Goal: Navigation & Orientation: Find specific page/section

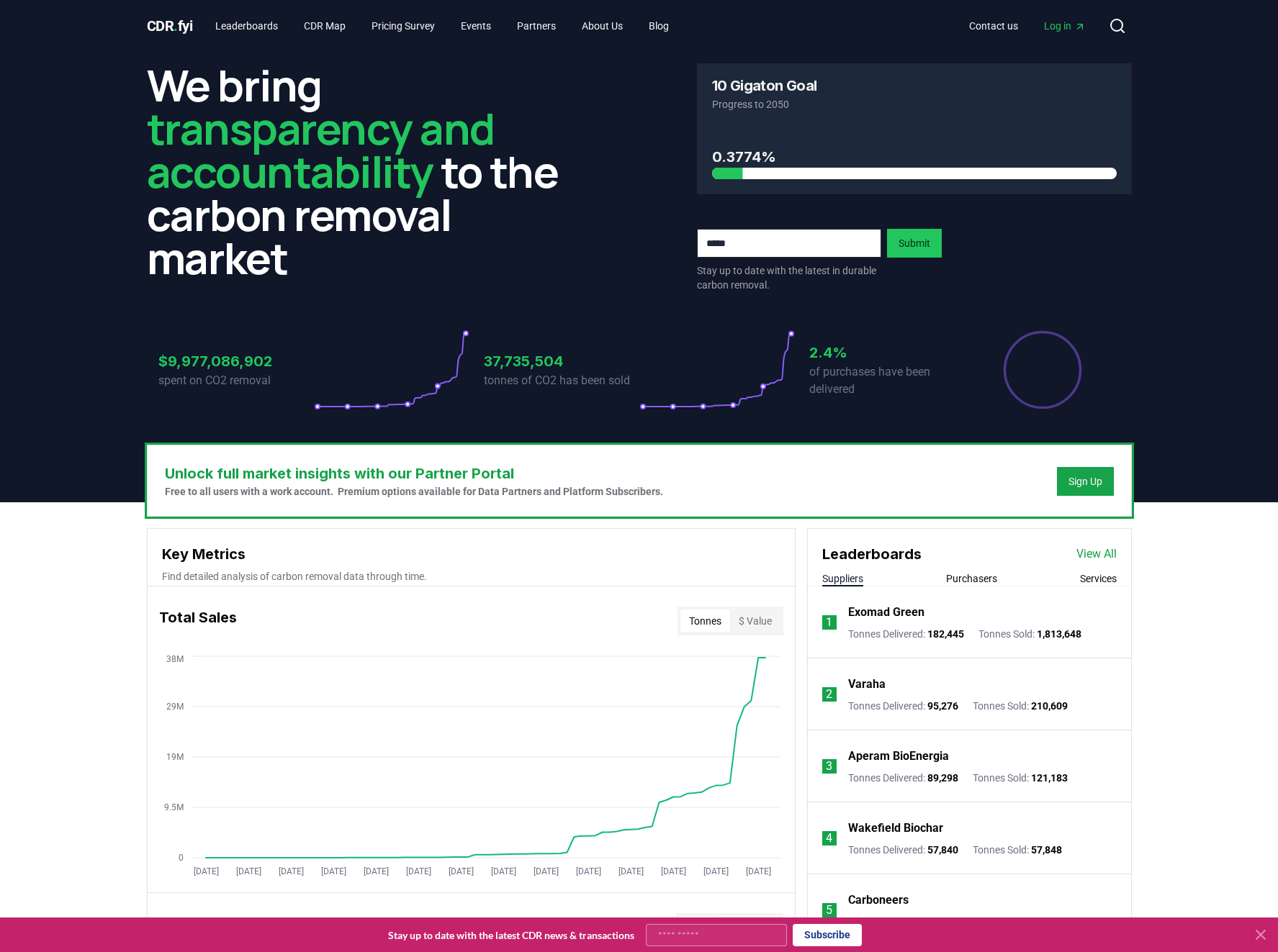
scroll to position [383, 0]
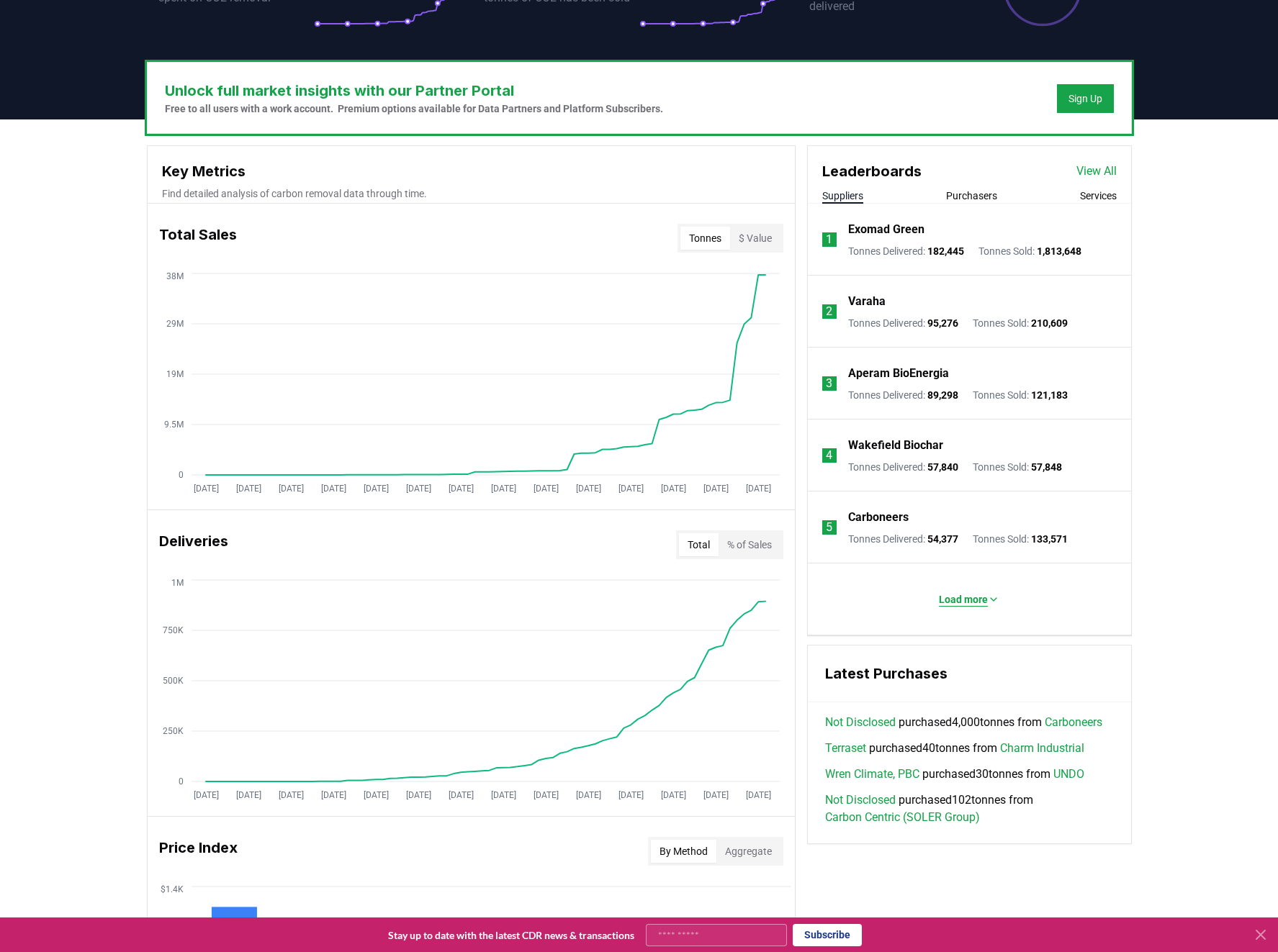
click at [959, 599] on p "Load more" at bounding box center [963, 599] width 49 height 15
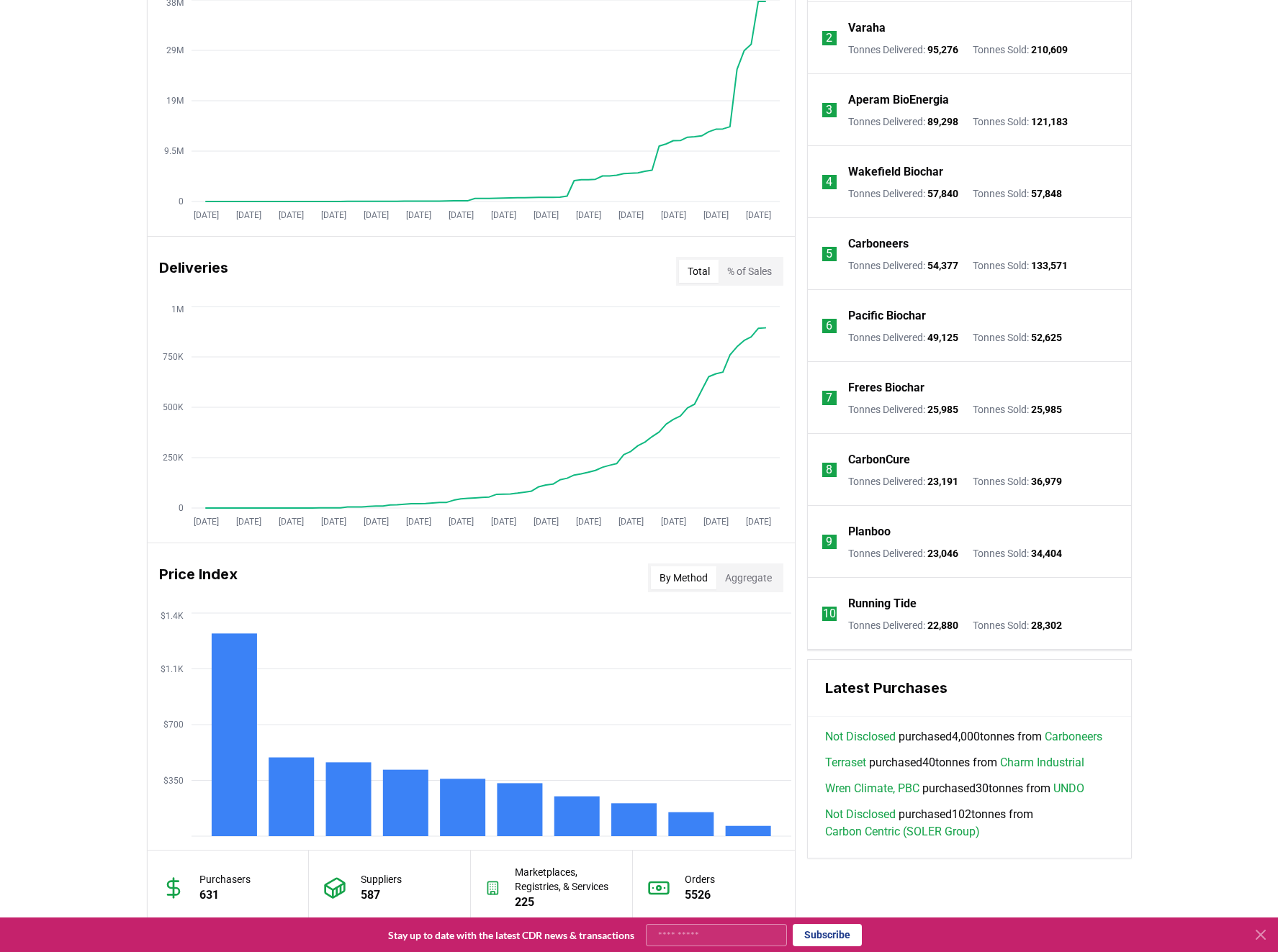
scroll to position [0, 0]
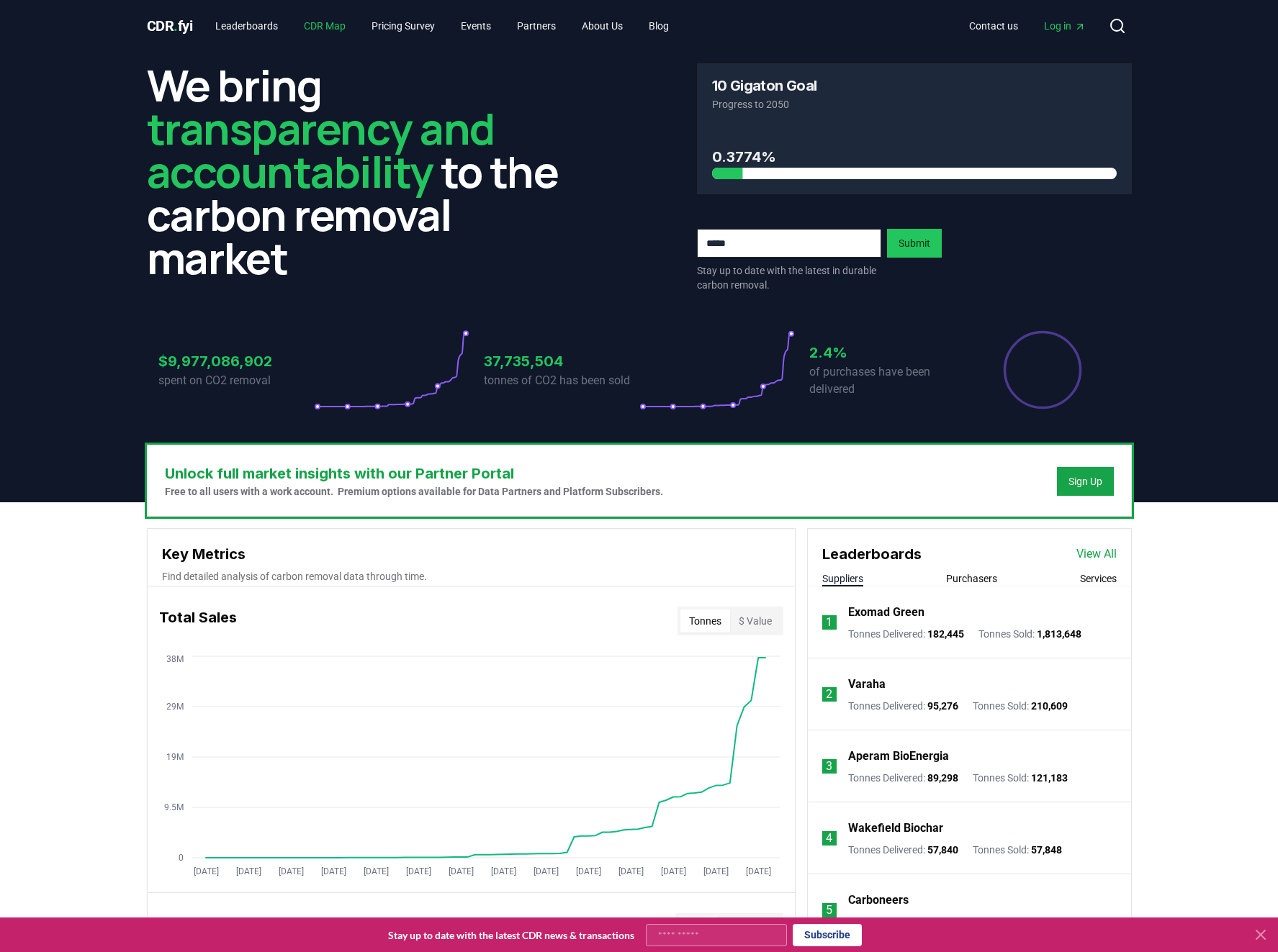
click at [336, 22] on link "CDR Map" at bounding box center [325, 25] width 65 height 26
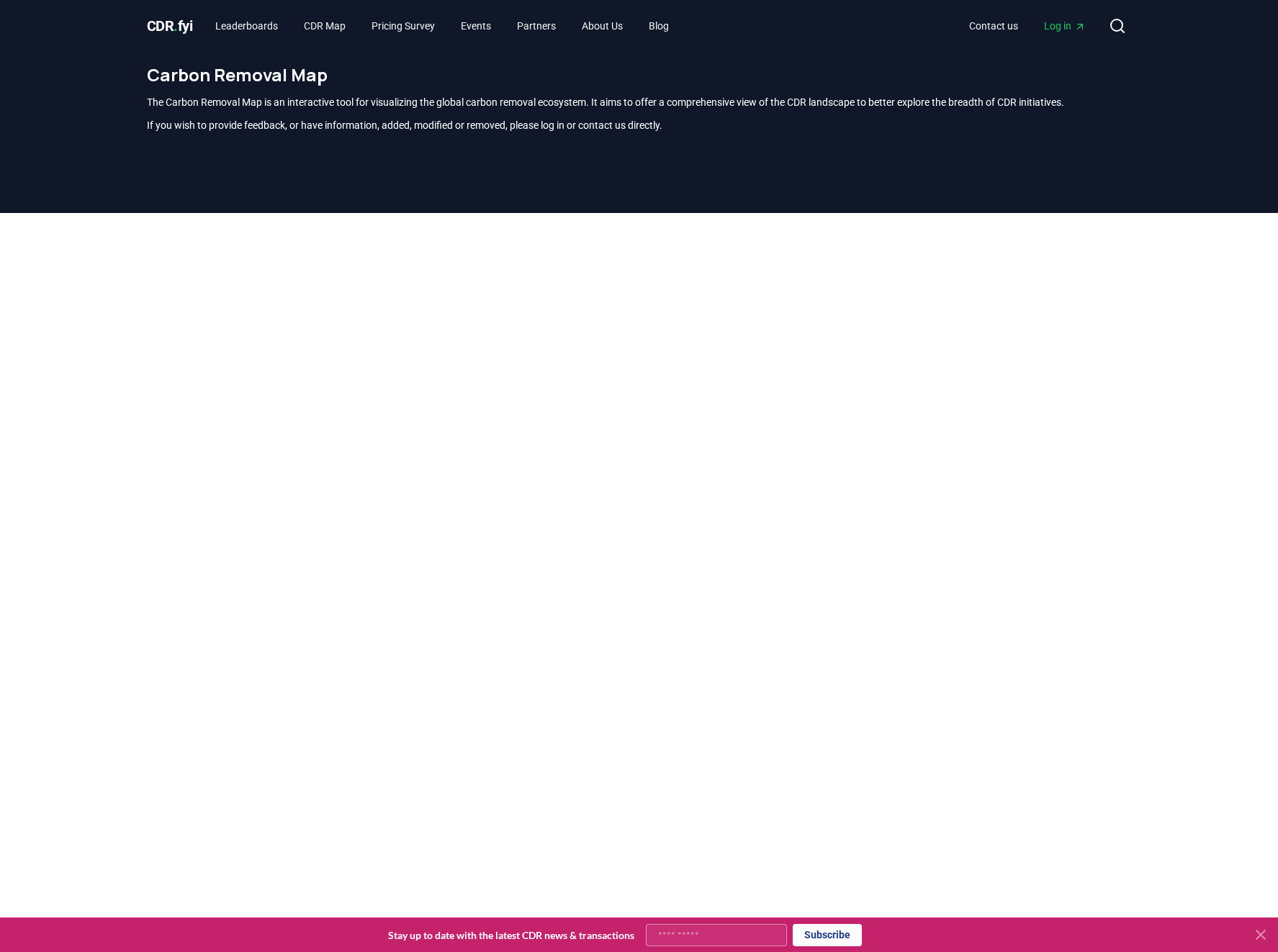
scroll to position [423, 0]
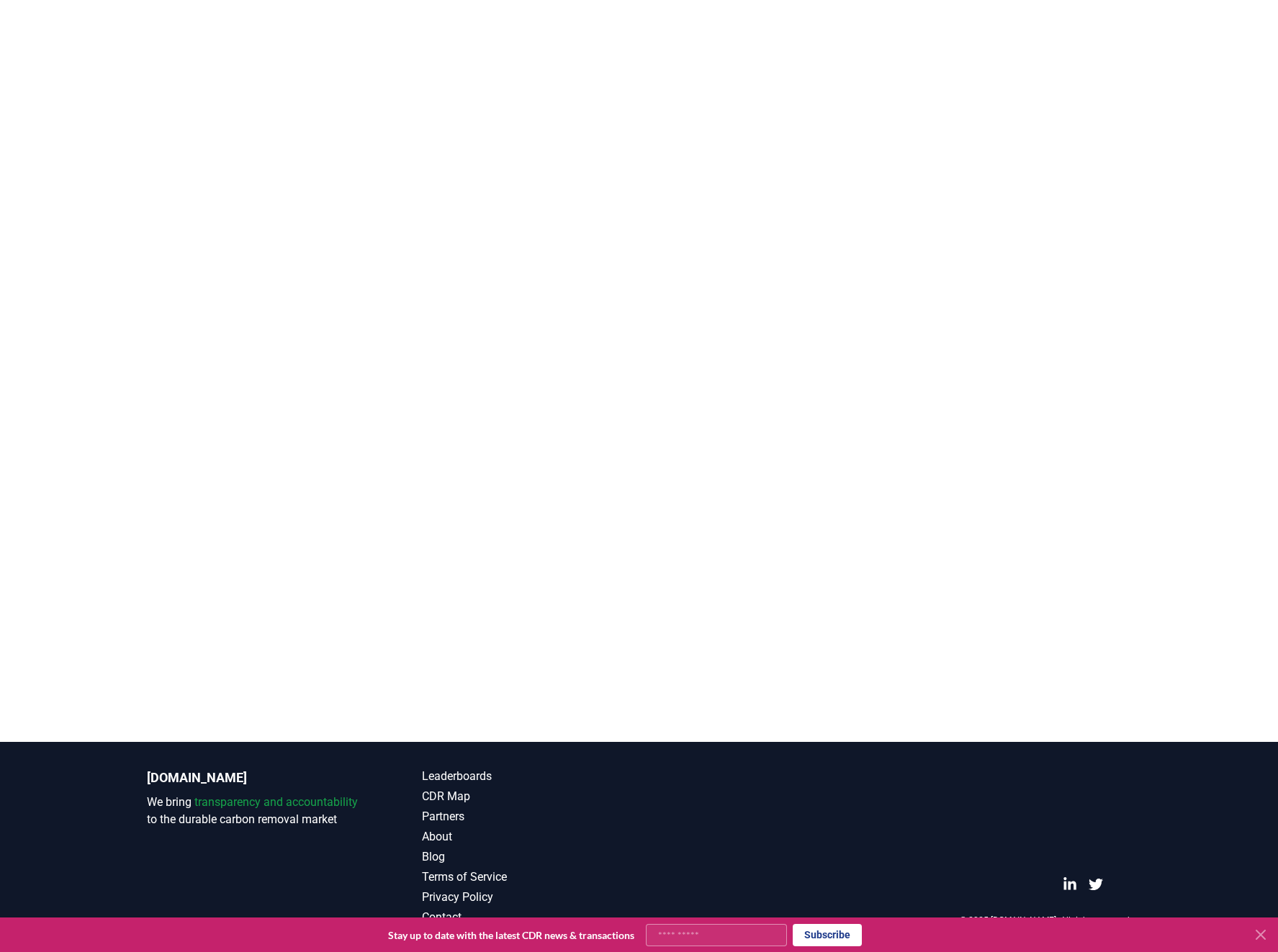
click at [265, 574] on main at bounding box center [639, 266] width 1278 height 952
